Goal: Find specific page/section

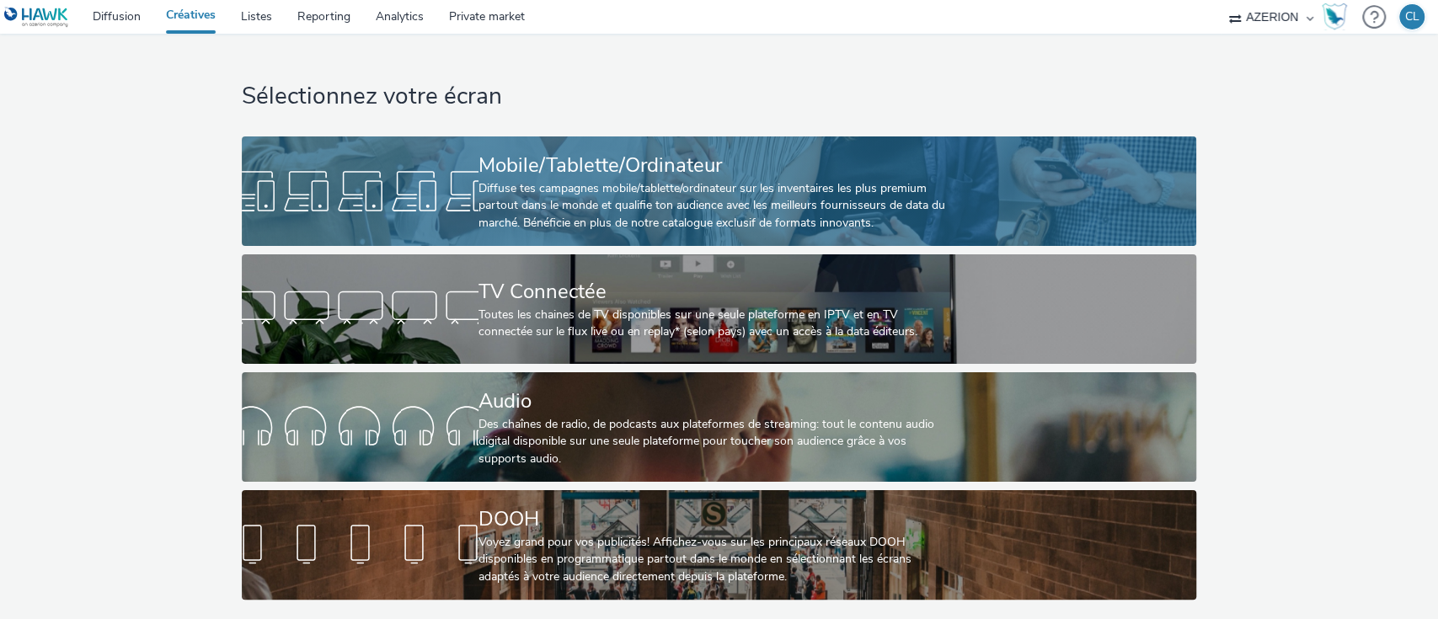
click at [742, 226] on div "Diffuse tes campagnes mobile/tablette/ordinateur sur les inventaires les plus p…" at bounding box center [716, 205] width 474 height 51
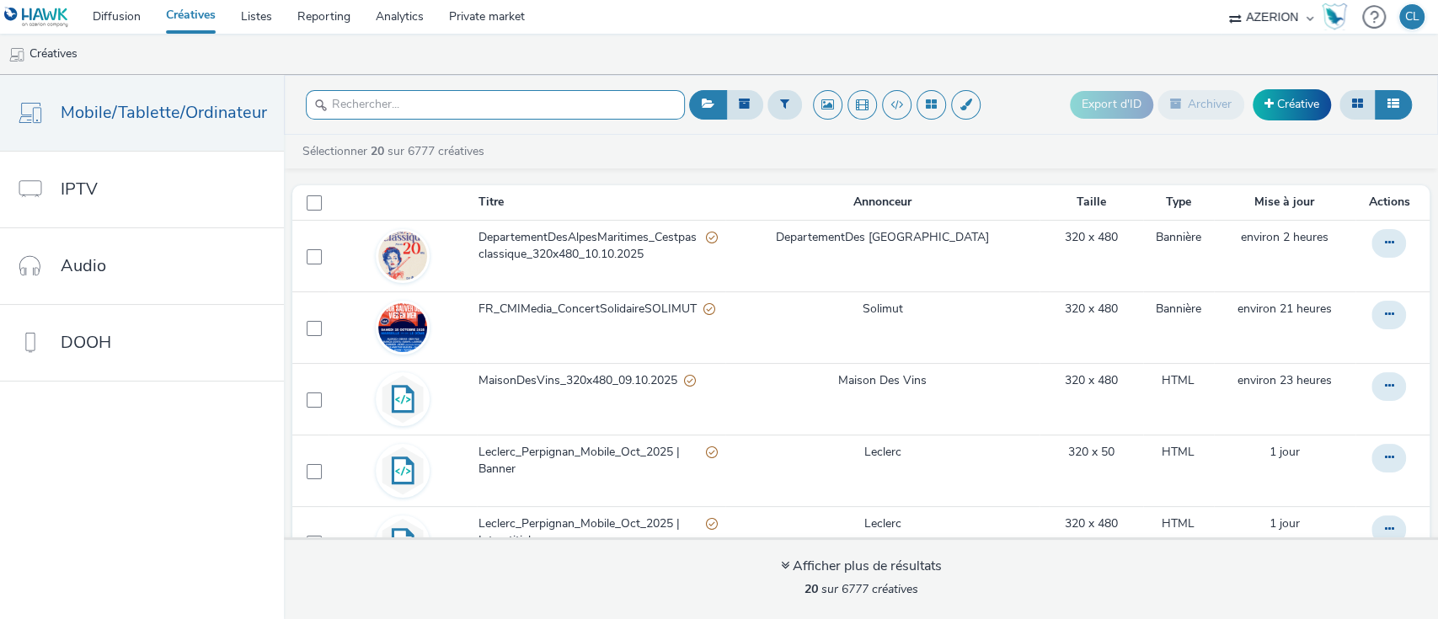
click at [487, 105] on input "text" at bounding box center [495, 104] width 379 height 29
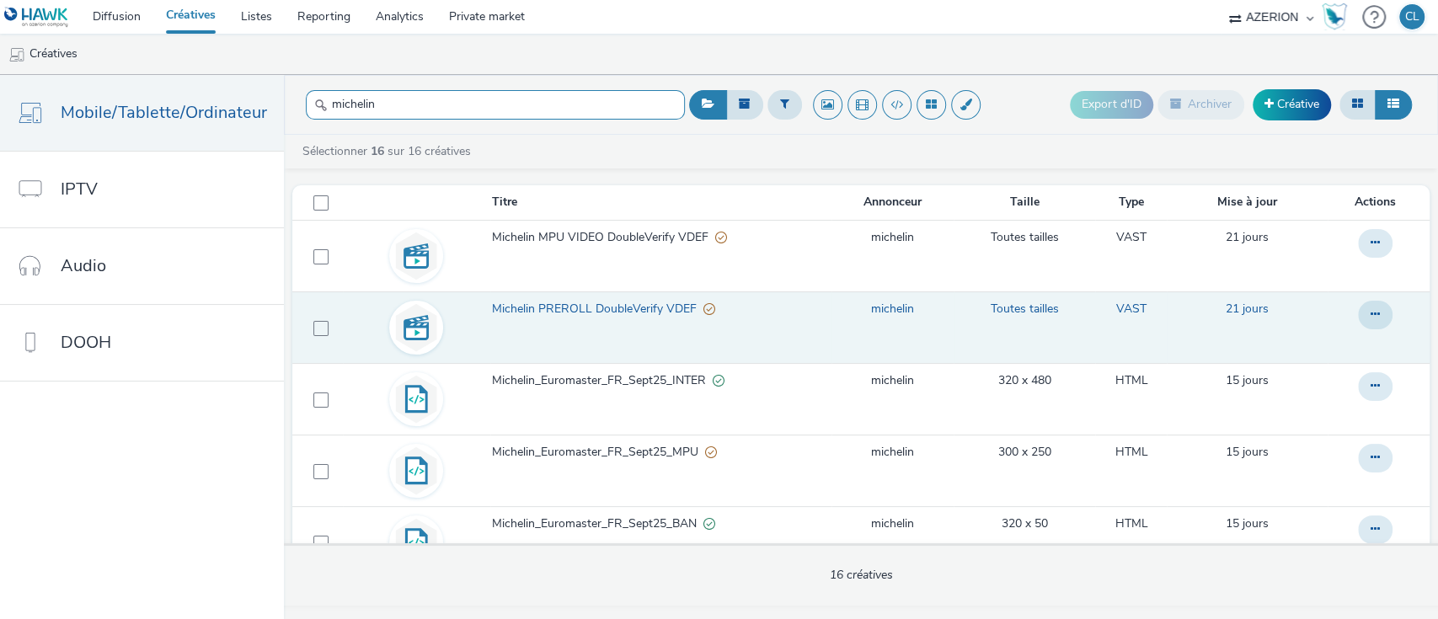
type input "michelin"
click at [562, 307] on span "Michelin PREROLL DoubleVerify VDEF" at bounding box center [597, 309] width 211 height 17
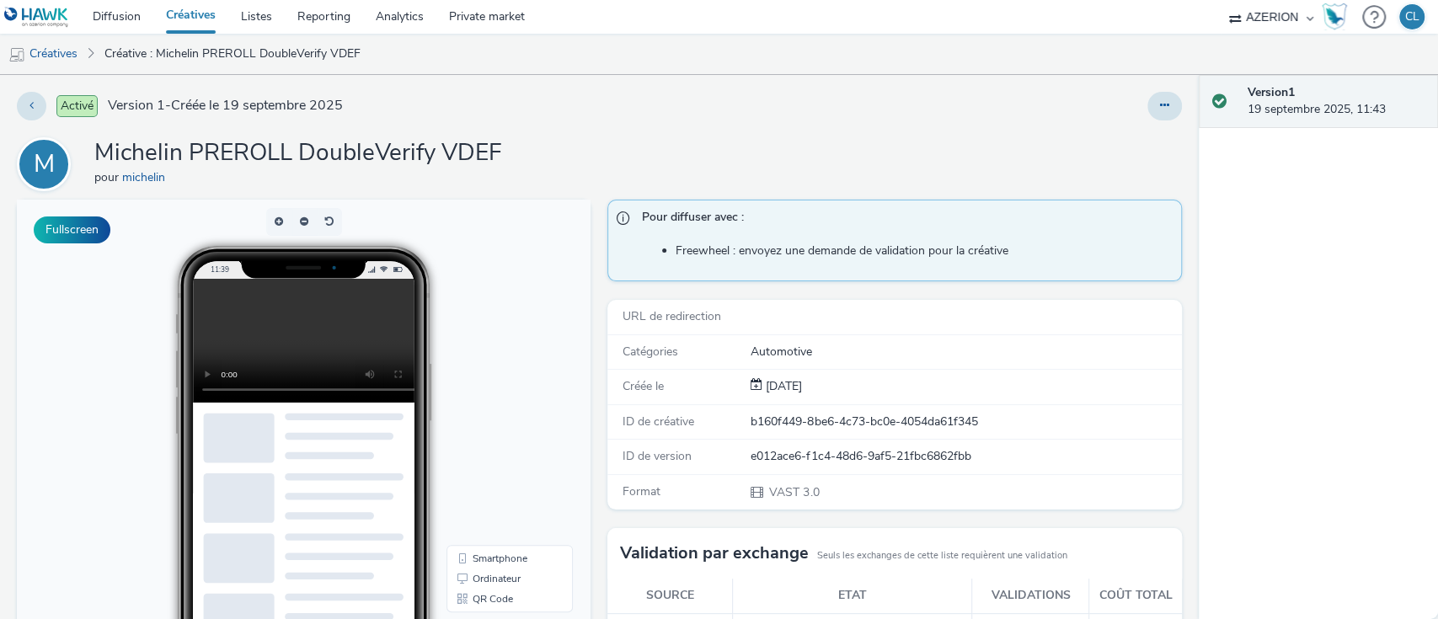
click at [687, 98] on div "Activé Version 1 - Créée le 19 septembre 2025" at bounding box center [366, 106] width 699 height 29
click at [51, 49] on link "Créatives" at bounding box center [43, 54] width 86 height 40
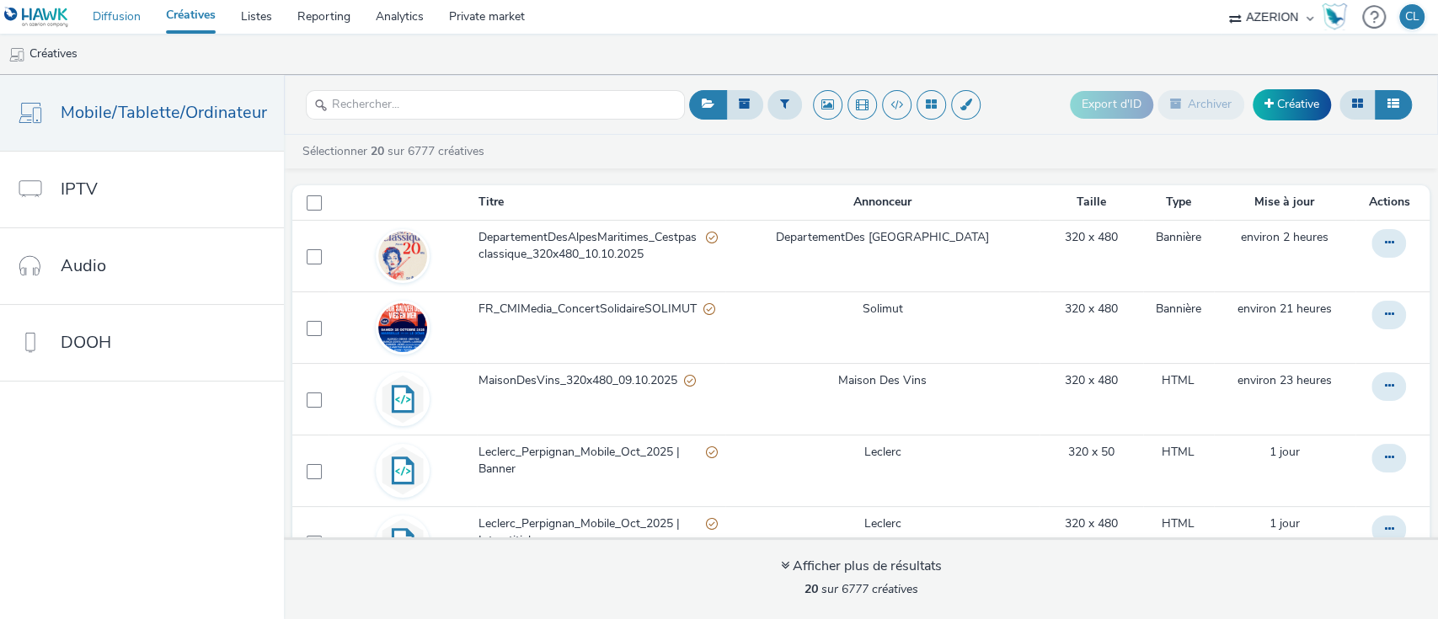
click at [115, 13] on link "Diffusion" at bounding box center [116, 17] width 73 height 34
